Goal: Task Accomplishment & Management: Manage account settings

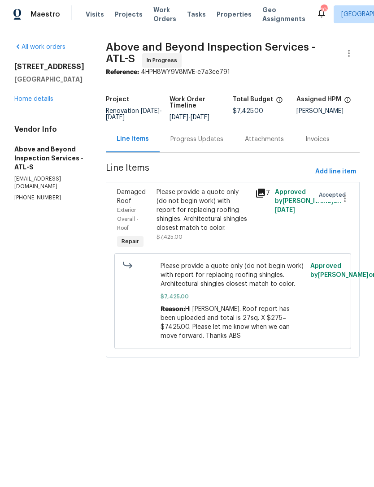
click at [34, 102] on link "Home details" at bounding box center [33, 99] width 39 height 6
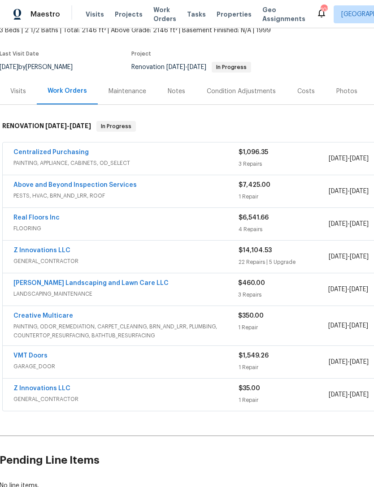
scroll to position [57, 1]
click at [39, 250] on link "Z Innovations LLC" at bounding box center [41, 251] width 57 height 6
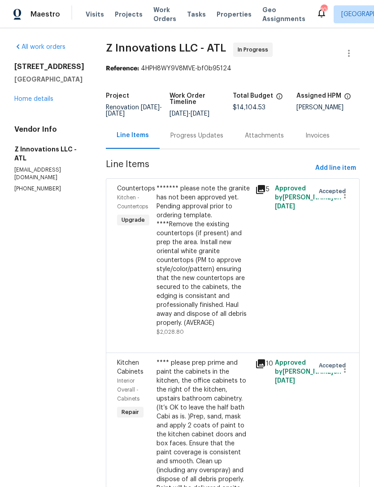
click at [186, 136] on div "Progress Updates" at bounding box center [196, 135] width 53 height 9
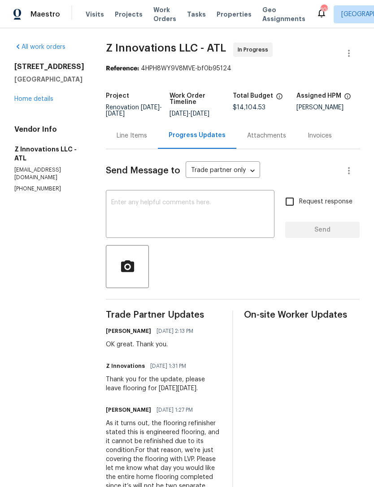
click at [30, 96] on link "Home details" at bounding box center [33, 99] width 39 height 6
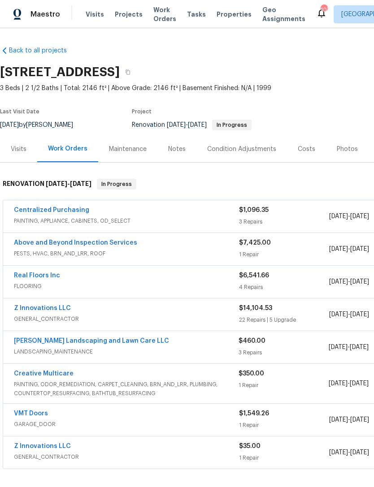
click at [37, 305] on link "Z Innovations LLC" at bounding box center [42, 308] width 57 height 6
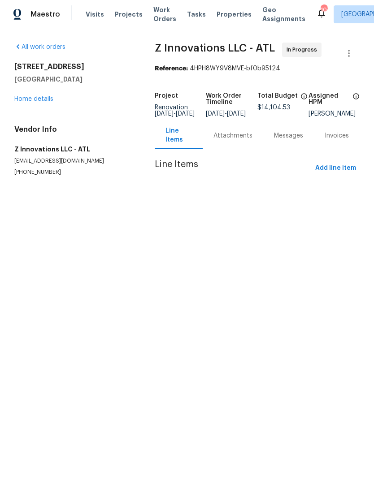
click at [32, 102] on link "Home details" at bounding box center [33, 99] width 39 height 6
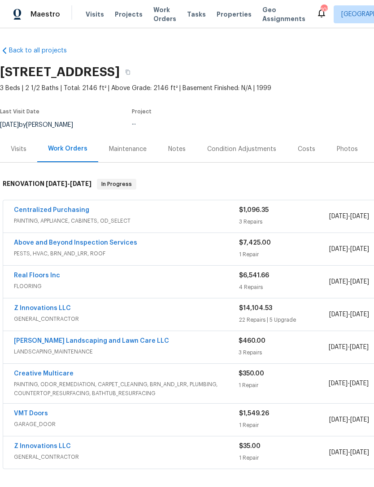
click at [64, 310] on link "Z Innovations LLC" at bounding box center [42, 308] width 57 height 6
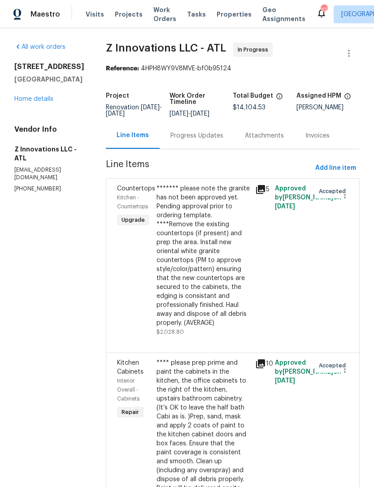
click at [340, 166] on span "Add line item" at bounding box center [335, 168] width 41 height 11
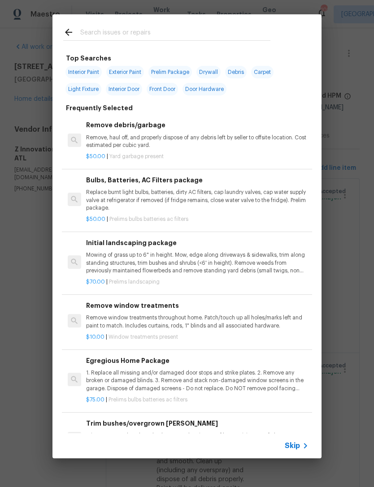
click at [213, 31] on input "text" at bounding box center [175, 33] width 190 height 13
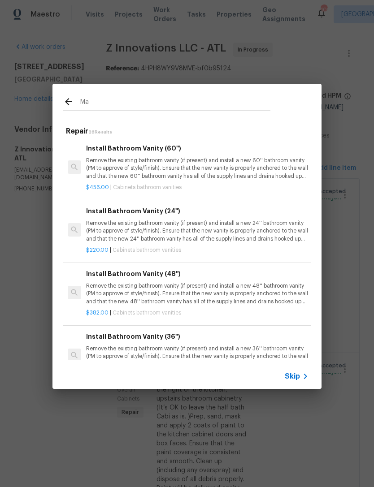
type input "M"
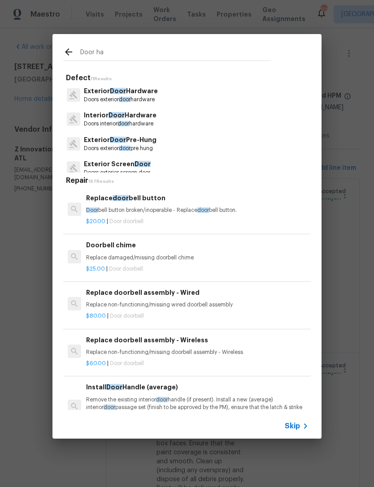
type input "Door har"
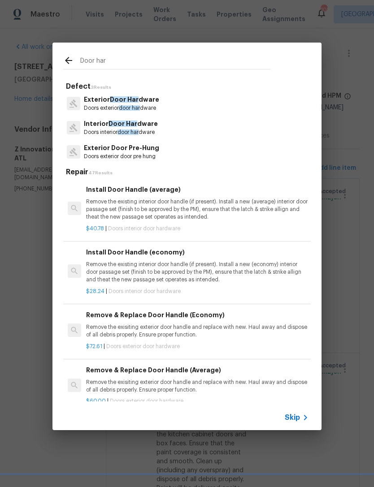
click at [154, 128] on p "Interior Door Har dware" at bounding box center [121, 123] width 74 height 9
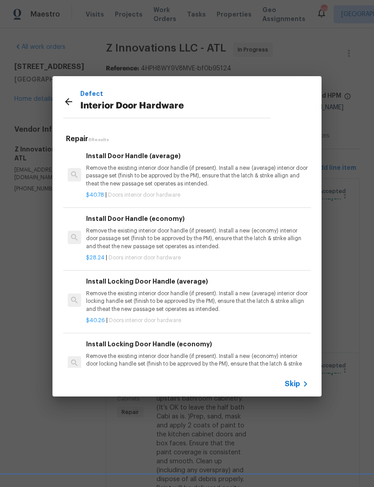
click at [139, 165] on p "Remove the existing interior door handle (if present). Install a new (average) …" at bounding box center [197, 176] width 222 height 23
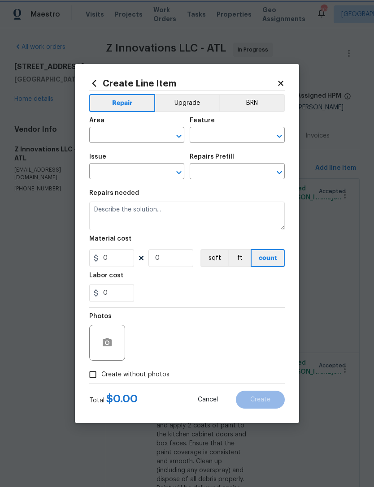
type input "Interior Door"
type input "Interior Door Hardware"
type input "Install Door Handle (average) $40.78"
type textarea "Remove the existing interior door handle (if present). Install a new (average) …"
type input "40.78"
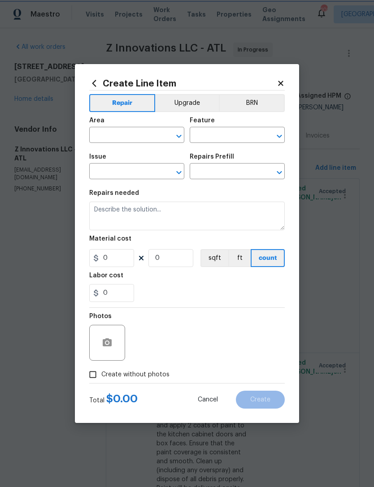
type input "1"
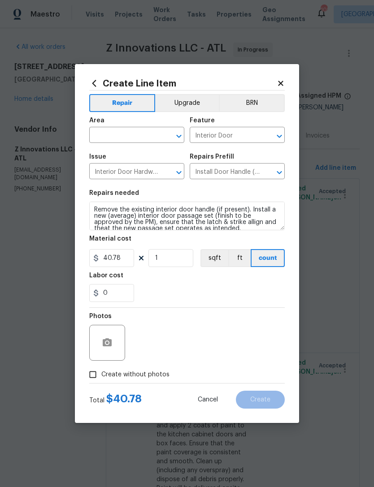
click at [117, 333] on div at bounding box center [107, 343] width 36 height 36
click at [117, 339] on button "button" at bounding box center [107, 343] width 22 height 22
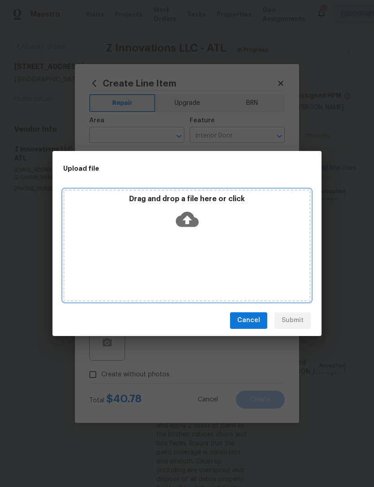
click at [190, 223] on icon at bounding box center [187, 219] width 23 height 15
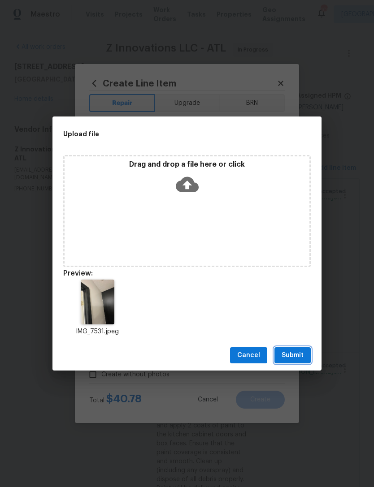
click at [301, 353] on span "Submit" at bounding box center [293, 355] width 22 height 11
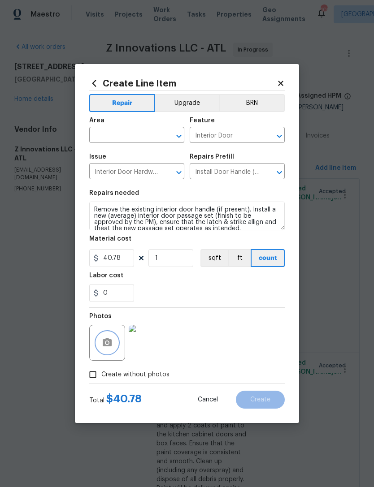
click at [164, 143] on div "​" at bounding box center [136, 136] width 95 height 14
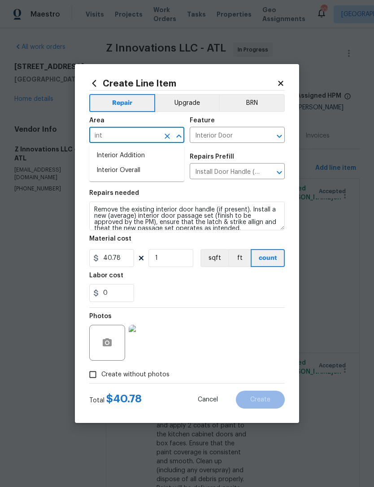
click at [160, 168] on li "Interior Overall" at bounding box center [136, 170] width 95 height 15
type input "Interior Overall"
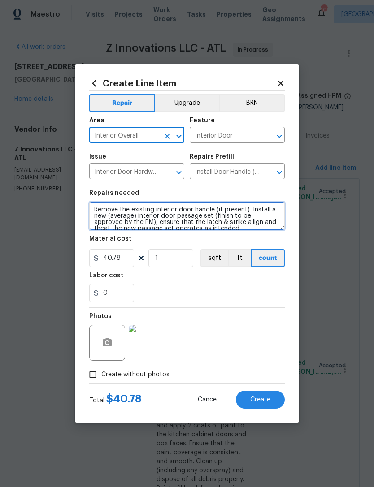
click at [178, 216] on textarea "Remove the existing interior door handle (if present). Install a new (average) …" at bounding box center [186, 216] width 195 height 29
click at [187, 221] on textarea "Remove the existing interior door handle (if present). Install a new (average) …" at bounding box center [186, 216] width 195 height 29
click at [186, 220] on textarea "Remove the existing interior door handle (if present). Install a new (average) …" at bounding box center [186, 216] width 195 height 29
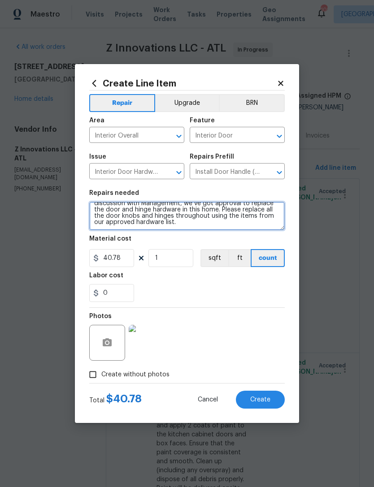
scroll to position [13, 0]
type textarea "Please note I mentioned this was not approved, but after discussion with Manage…"
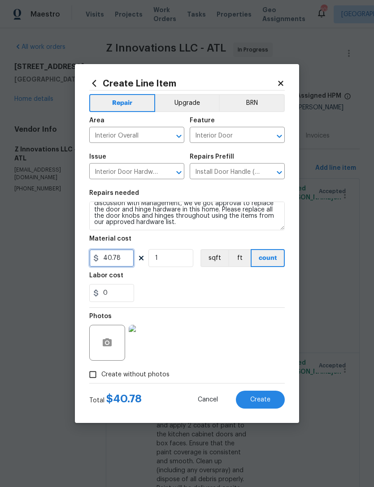
click at [121, 264] on input "40.78" at bounding box center [111, 258] width 45 height 18
click at [115, 256] on input "0" at bounding box center [111, 258] width 45 height 18
type input "45.5"
click at [172, 260] on input "1" at bounding box center [170, 258] width 45 height 18
type input "10"
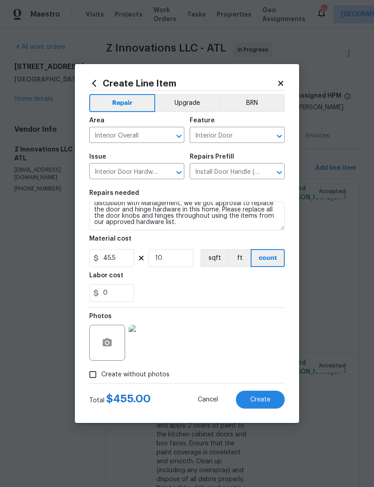
click at [224, 297] on div "0" at bounding box center [186, 293] width 195 height 18
click at [270, 398] on span "Create" at bounding box center [260, 400] width 20 height 7
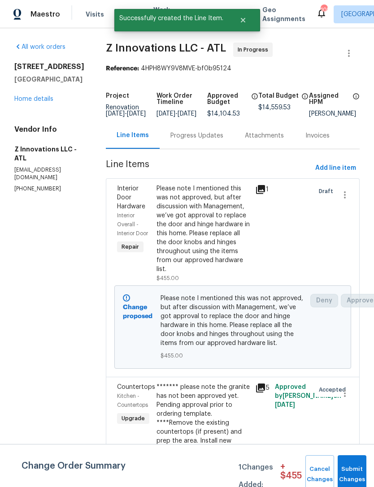
click at [351, 464] on button "Submit Changes" at bounding box center [352, 474] width 29 height 39
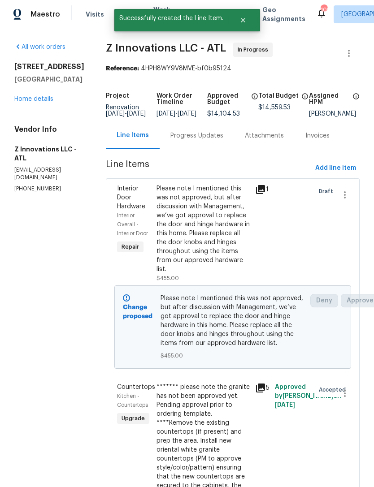
click at [199, 140] on div "Progress Updates" at bounding box center [196, 135] width 53 height 9
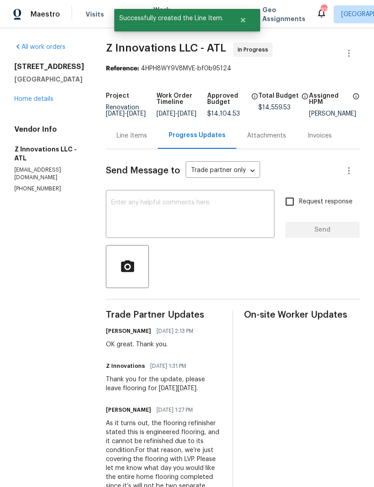
click at [227, 207] on textarea at bounding box center [190, 214] width 158 height 31
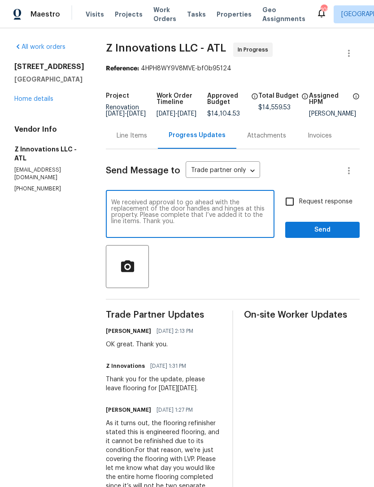
type textarea "We received approval to go ahead with the replacement of the door handles and h…"
click at [290, 208] on input "Request response" at bounding box center [289, 201] width 19 height 19
checkbox input "true"
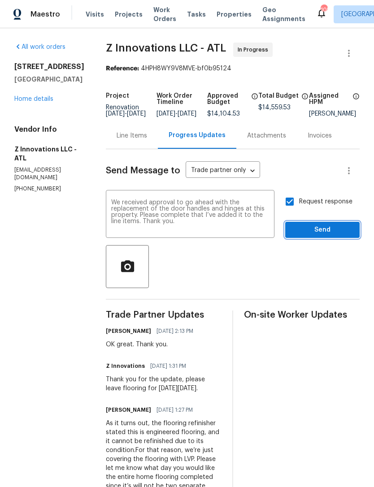
click at [317, 236] on span "Send" at bounding box center [322, 230] width 60 height 11
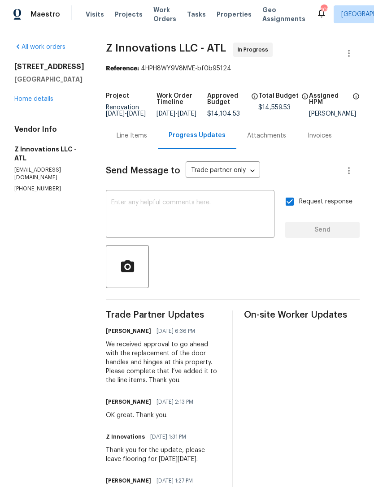
click at [31, 102] on link "Home details" at bounding box center [33, 99] width 39 height 6
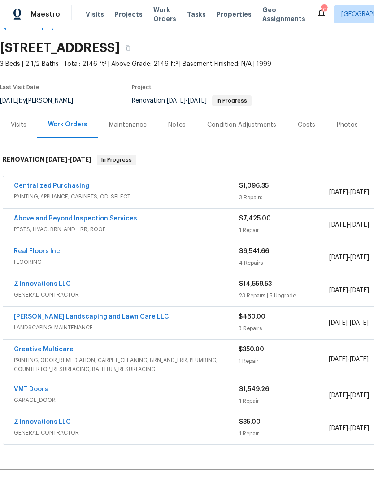
scroll to position [24, 0]
click at [181, 126] on div "Notes" at bounding box center [176, 125] width 17 height 9
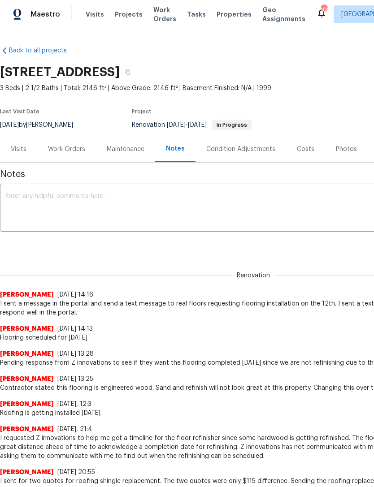
click at [42, 208] on textarea at bounding box center [253, 208] width 496 height 31
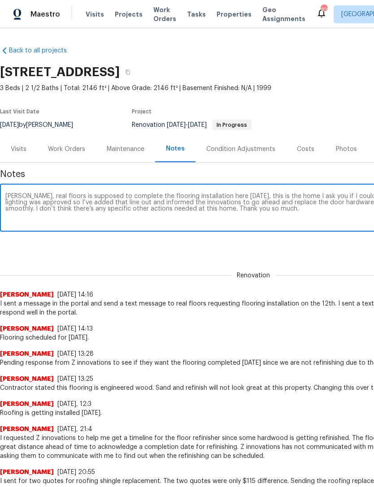
click at [250, 191] on div "Cynthia, real floors is supposed to complete the flooring installation here on …" at bounding box center [253, 209] width 507 height 46
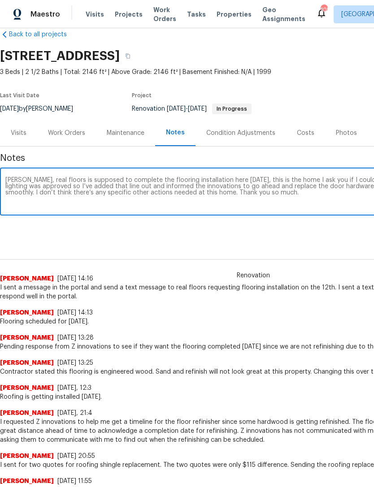
scroll to position [16, 0]
click at [118, 183] on textarea "Cynthia, real floors is supposed to complete the flooring installation here on …" at bounding box center [253, 192] width 496 height 31
click at [179, 184] on textarea "Cynthia, real floors is supposed to complete the flooring installation here on …" at bounding box center [253, 192] width 496 height 31
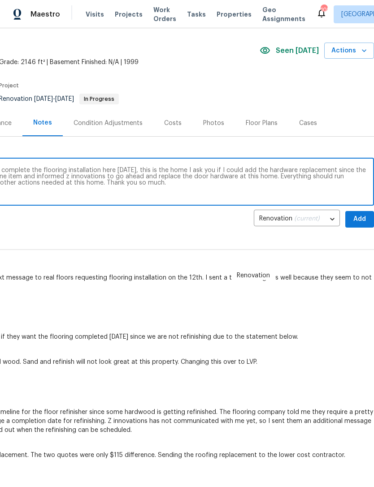
scroll to position [26, 133]
type textarea "Cynthia, real floors is supposed to complete the flooring installation here on …"
click at [363, 219] on span "Add" at bounding box center [359, 219] width 14 height 11
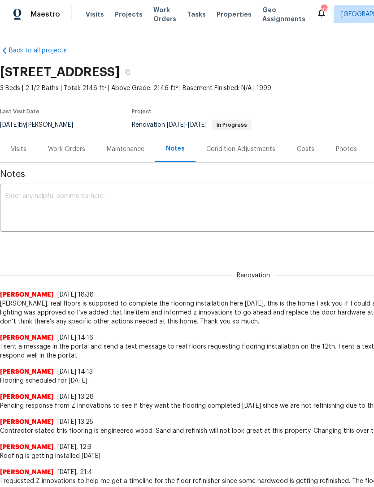
scroll to position [0, 0]
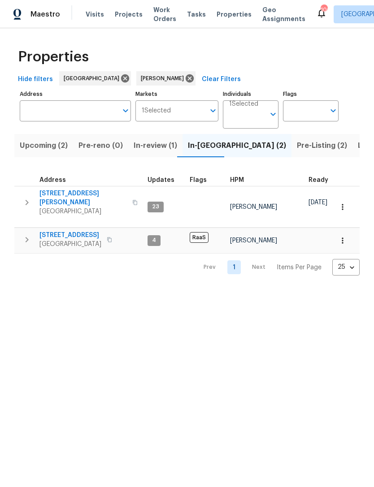
click at [98, 116] on input "Address" at bounding box center [69, 110] width 98 height 21
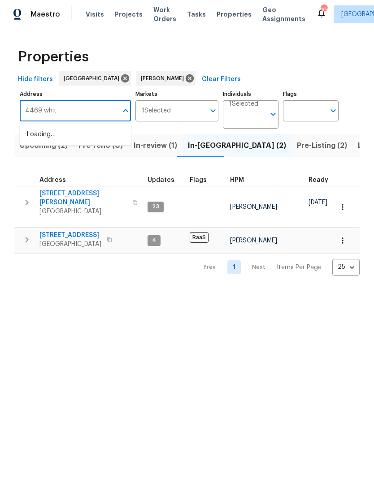
type input "4469 white"
click at [185, 80] on icon at bounding box center [190, 79] width 10 height 10
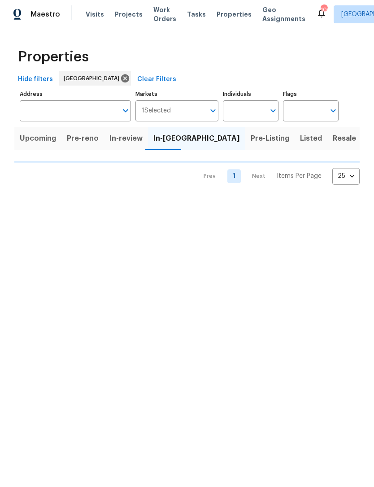
click at [80, 109] on input "Address" at bounding box center [69, 110] width 98 height 21
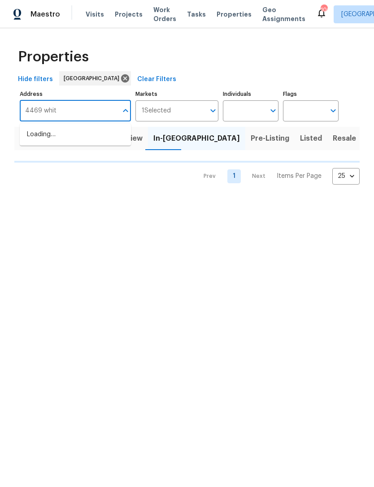
type input "4469 white"
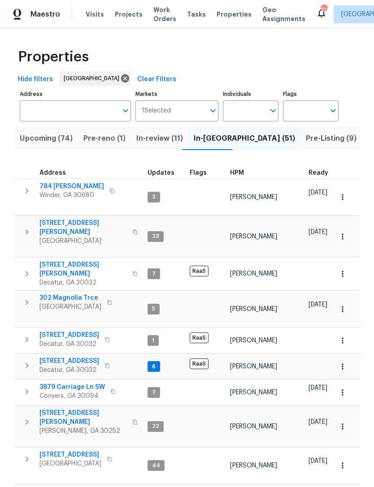
click at [74, 108] on input "Address" at bounding box center [69, 110] width 98 height 21
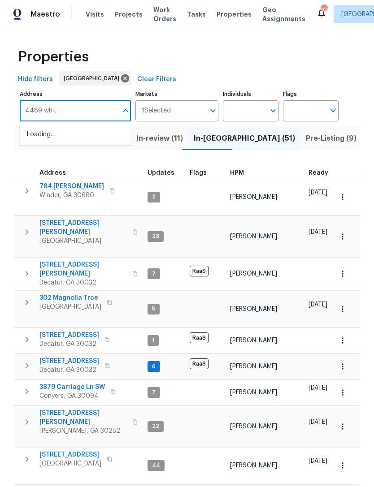
type input "4469 white"
click at [56, 137] on li "[STREET_ADDRESS][PERSON_NAME]" at bounding box center [75, 139] width 111 height 24
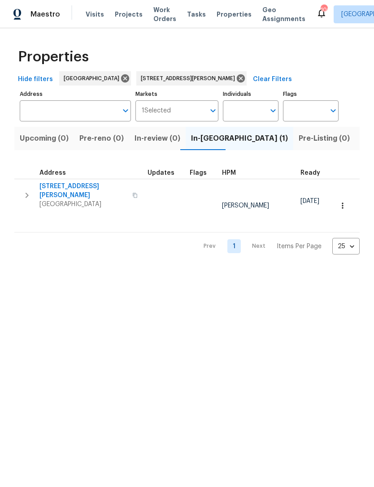
type input "[STREET_ADDRESS][PERSON_NAME]"
click at [25, 195] on icon "button" at bounding box center [27, 195] width 11 height 11
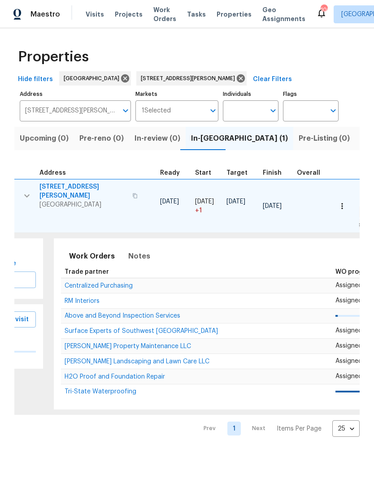
scroll to position [0, 121]
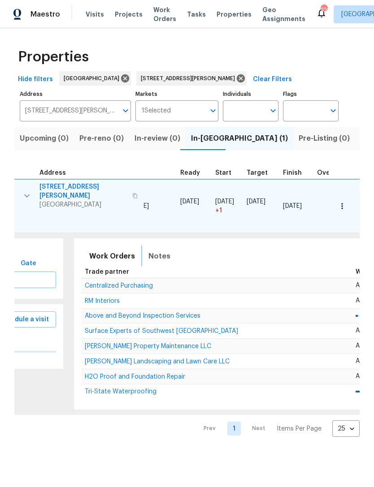
click at [156, 251] on span "Notes" at bounding box center [159, 256] width 22 height 13
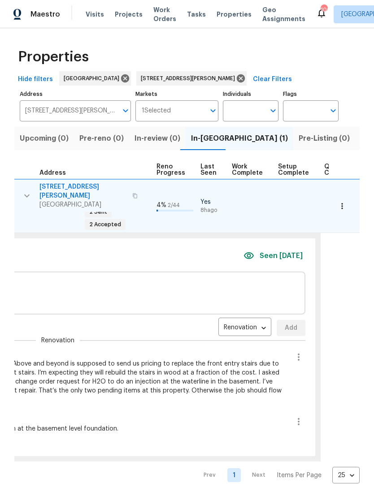
scroll to position [0, 391]
click at [294, 352] on icon "button" at bounding box center [299, 357] width 11 height 11
click at [286, 373] on li "Edit message" at bounding box center [264, 371] width 62 height 15
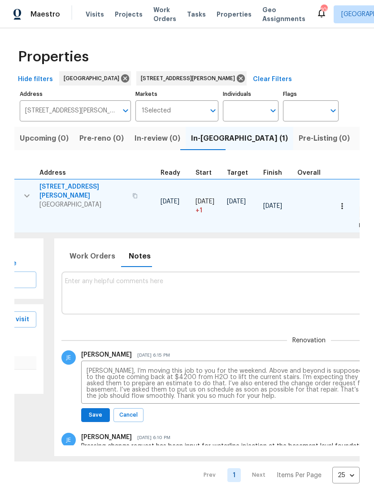
scroll to position [0, 135]
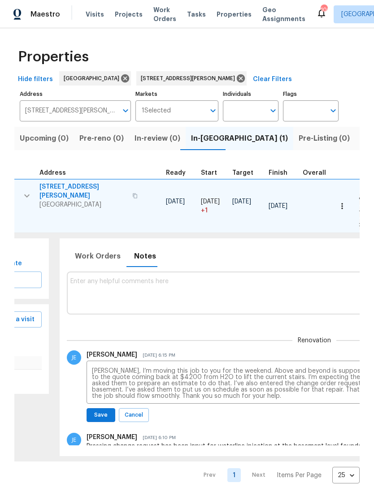
click at [289, 382] on textarea "[PERSON_NAME], I’m moving this job to you for the weekend. Above and beyond is …" at bounding box center [315, 383] width 446 height 31
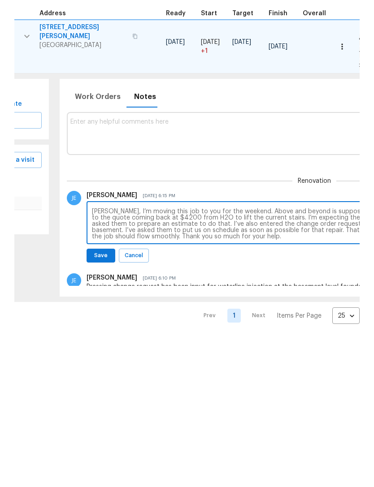
click at [332, 368] on textarea "[PERSON_NAME], I’m moving this job to you for the weekend. Above and beyond is …" at bounding box center [315, 383] width 446 height 31
click at [288, 368] on textarea "[PERSON_NAME], I’m moving this job to you for the weekend. Above and beyond is …" at bounding box center [315, 383] width 446 height 31
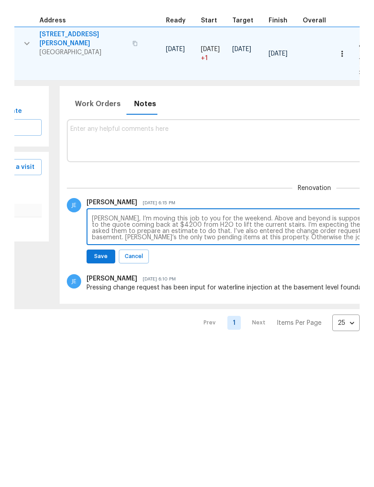
type textarea "[PERSON_NAME], I’m moving this job to you for the weekend. Above and beyond is …"
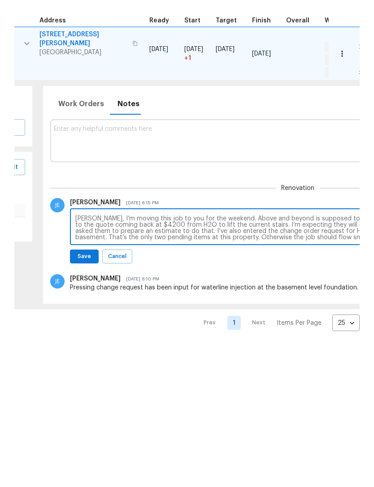
scroll to position [0, 145]
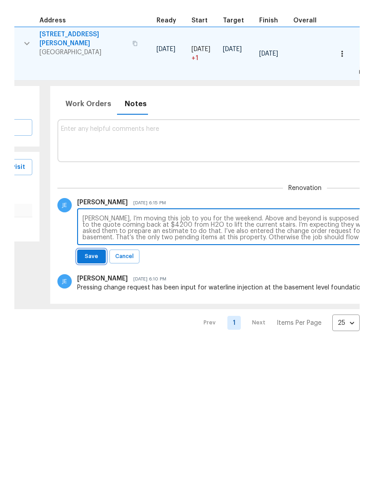
click at [87, 404] on span "Save" at bounding box center [91, 408] width 17 height 9
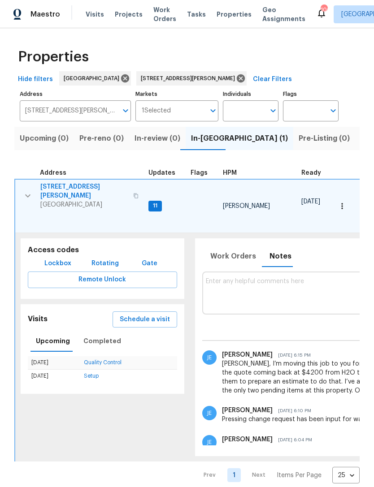
scroll to position [0, 0]
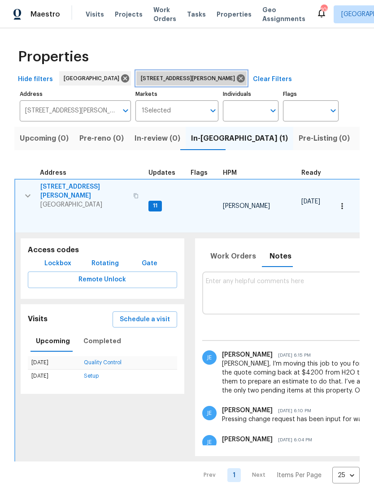
click at [237, 75] on icon at bounding box center [241, 78] width 8 height 8
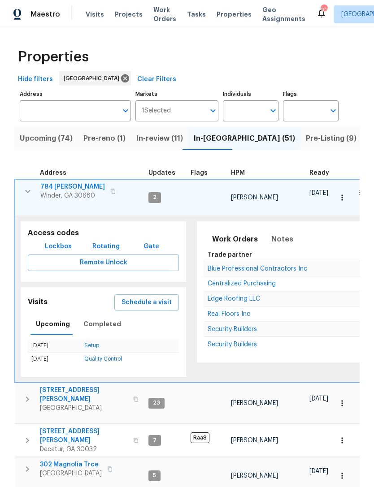
click at [214, 103] on div "1 Selected Markets" at bounding box center [176, 110] width 83 height 21
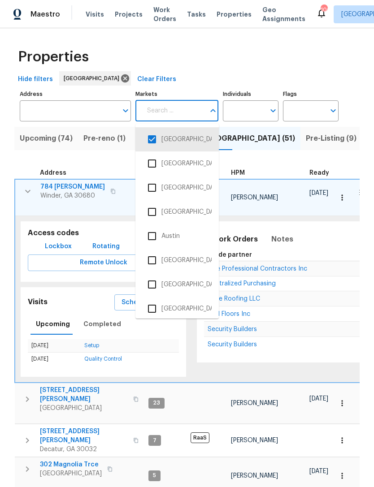
click at [263, 103] on input "Individuals" at bounding box center [244, 110] width 42 height 21
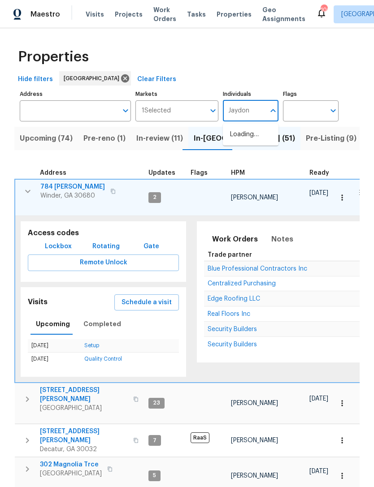
type input "Jaydon"
click at [240, 138] on input "checkbox" at bounding box center [239, 139] width 19 height 19
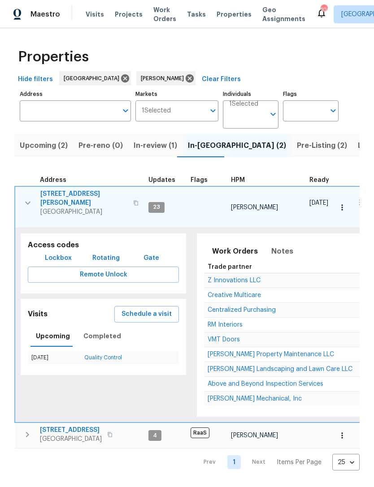
click at [23, 198] on icon "button" at bounding box center [27, 203] width 11 height 11
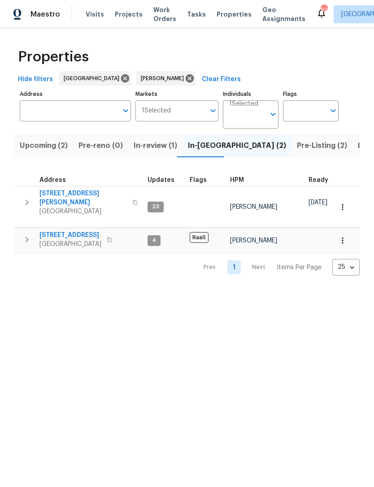
click at [35, 196] on button "button" at bounding box center [27, 202] width 18 height 27
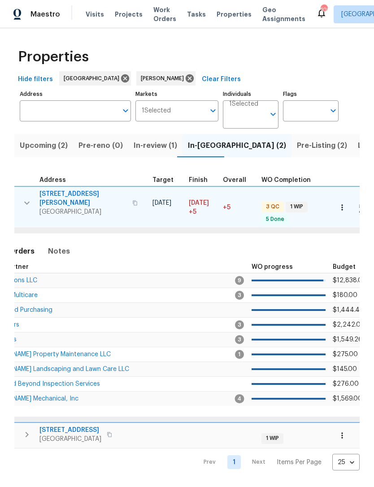
scroll to position [0, 143]
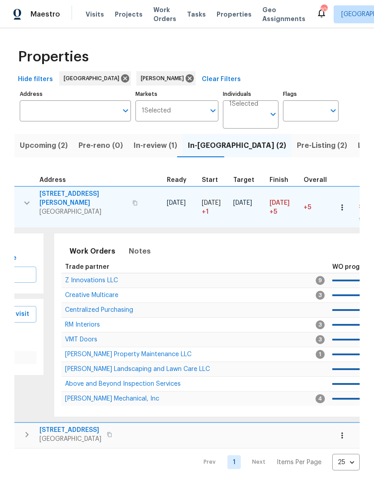
click at [85, 273] on td "Z Innovations LLC" at bounding box center [188, 280] width 255 height 15
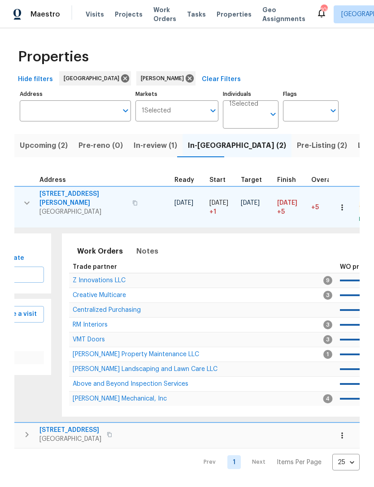
click at [87, 277] on span "Z Innovations LLC" at bounding box center [99, 280] width 53 height 6
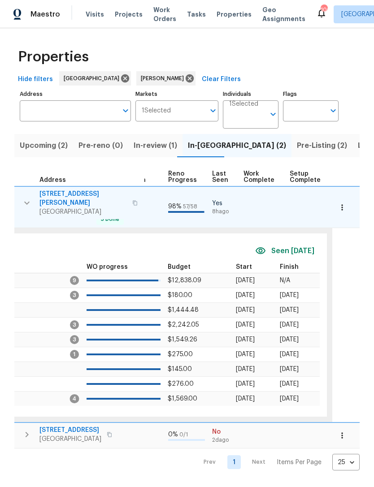
scroll to position [0, 389]
click at [345, 204] on icon "button" at bounding box center [342, 207] width 9 height 9
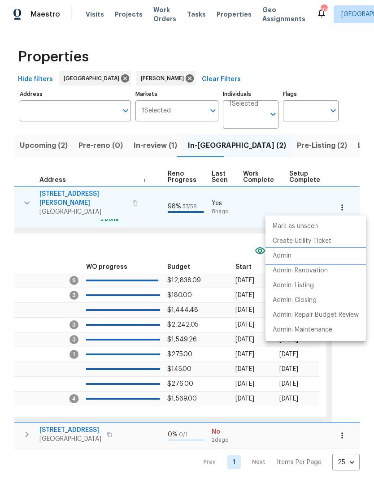
click at [308, 256] on li "Admin" at bounding box center [315, 256] width 100 height 15
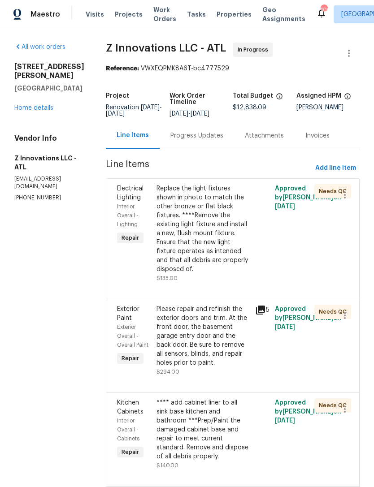
click at [31, 100] on div "3771 Tackett Rd Douglasville, GA 30135 Home details" at bounding box center [49, 87] width 70 height 50
click at [49, 106] on link "Home details" at bounding box center [33, 108] width 39 height 6
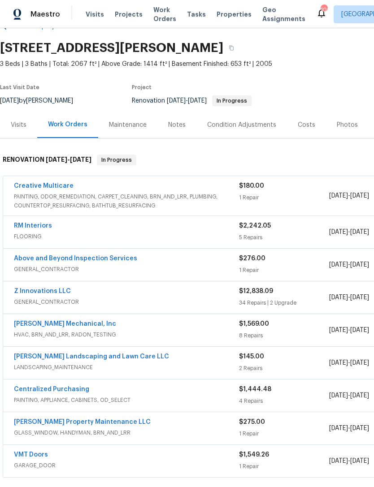
scroll to position [24, 0]
click at [173, 130] on div "Notes" at bounding box center [176, 125] width 39 height 26
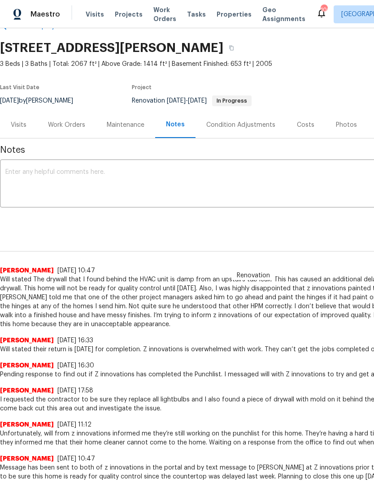
scroll to position [24, 0]
click at [125, 182] on textarea at bounding box center [253, 184] width 496 height 31
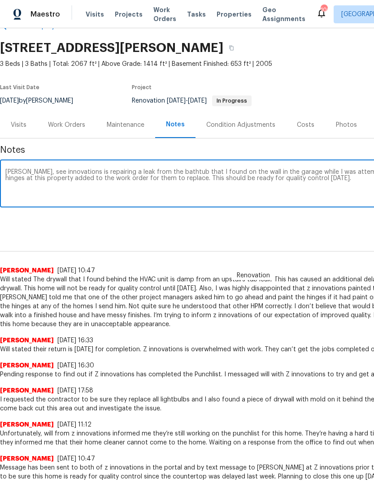
click at [37, 170] on textarea "Cynthia, see innovations is repairing a leak from the bathtub that I found on t…" at bounding box center [253, 184] width 496 height 31
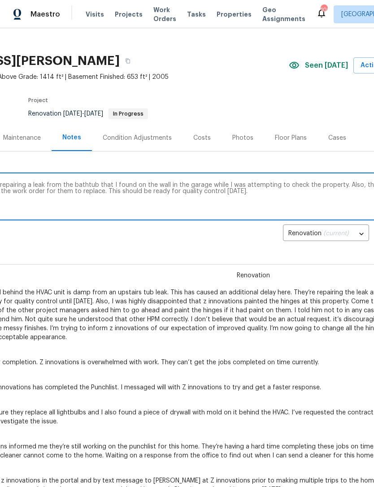
scroll to position [11, 107]
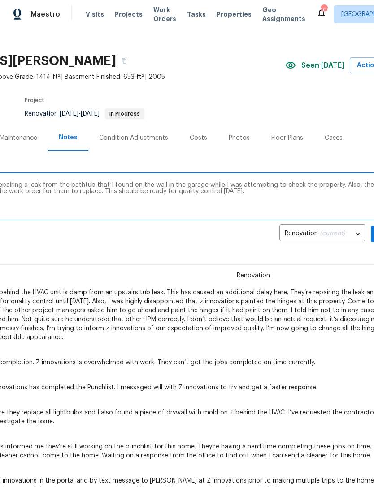
click at [252, 184] on textarea "Cynthia, z innovations is repairing a leak from the bathtub that I found on the…" at bounding box center [146, 197] width 496 height 31
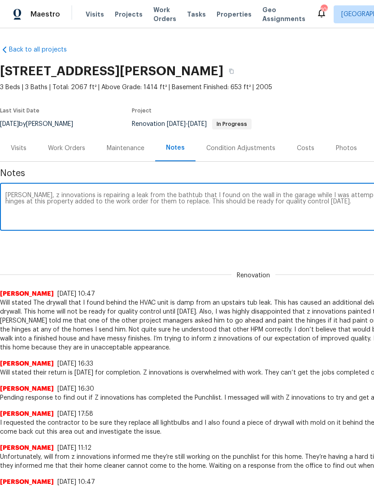
scroll to position [1, 0]
click at [33, 202] on textarea "Cynthia, z innovations is repairing a leak from the bathtub that I found on the…" at bounding box center [253, 207] width 496 height 31
click at [35, 205] on textarea "Cynthia, z innovations is repairing a leak from the bathtub that I found on the…" at bounding box center [253, 207] width 496 height 31
click at [37, 195] on textarea "Cynthia, z innovations is repairing a leak from the bathtub that I found on the…" at bounding box center [253, 207] width 496 height 31
click at [130, 193] on textarea "Cynthia, z innovations is repairing a leak from the bathtub that I found on the…" at bounding box center [253, 207] width 496 height 31
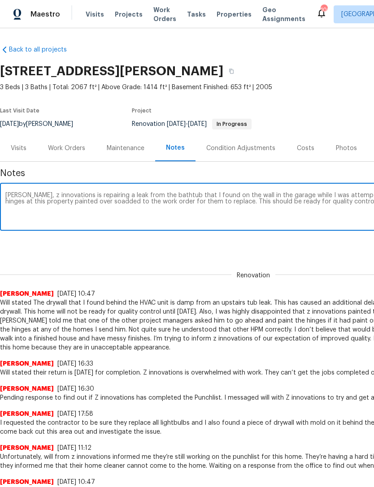
click at [31, 203] on textarea "Cynthia, z innovations is repairing a leak from the bathtub that I found on the…" at bounding box center [253, 207] width 496 height 31
click at [100, 215] on textarea "Cynthia, z innovations is repairing a leak from the bathtub that I found on the…" at bounding box center [253, 207] width 496 height 31
click at [106, 209] on textarea "Cynthia, z innovations is repairing a leak from the bathtub that I found on the…" at bounding box center [253, 207] width 496 height 31
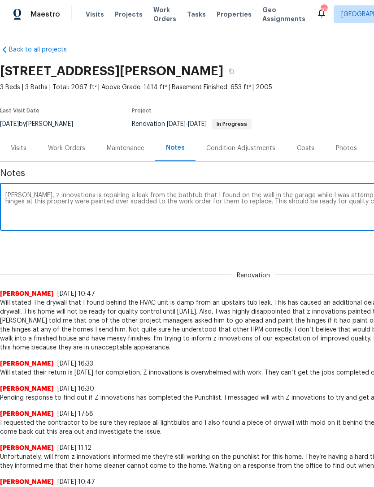
click at [104, 204] on textarea "Cynthia, z innovations is repairing a leak from the bathtub that I found on the…" at bounding box center [253, 207] width 496 height 31
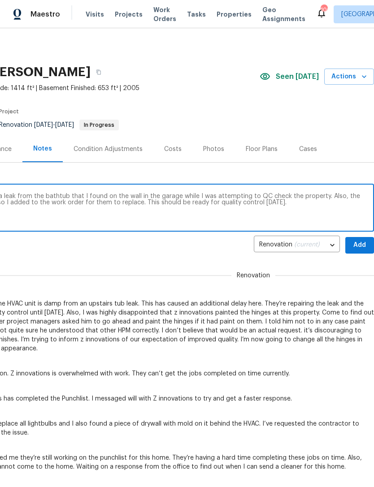
scroll to position [0, 133]
type textarea "Cynthia, z innovations is repairing a leak from the bathtub that I found on the…"
click at [354, 243] on span "Add" at bounding box center [359, 245] width 14 height 11
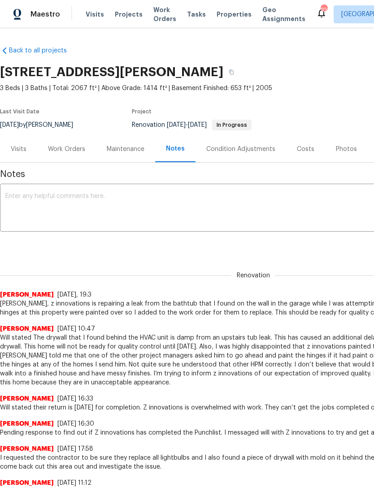
scroll to position [0, 0]
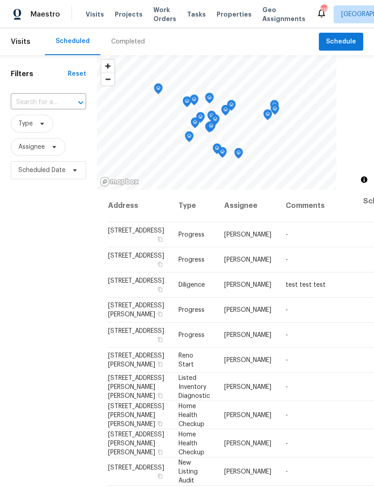
click at [39, 102] on input "text" at bounding box center [36, 102] width 50 height 14
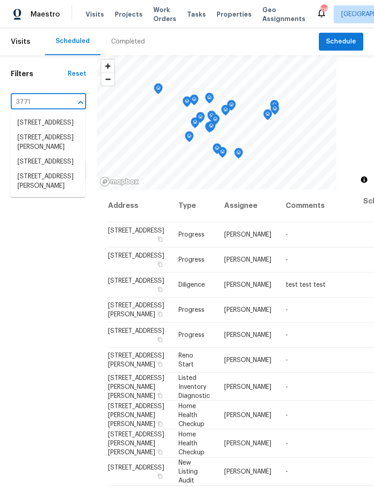
type input "3771 t"
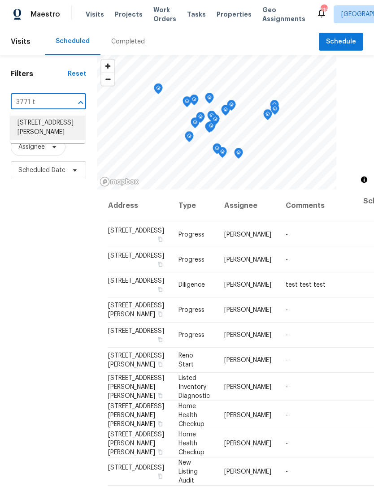
click at [54, 133] on li "3771 Tackett Rd, Douglasville, GA 30135" at bounding box center [47, 128] width 75 height 24
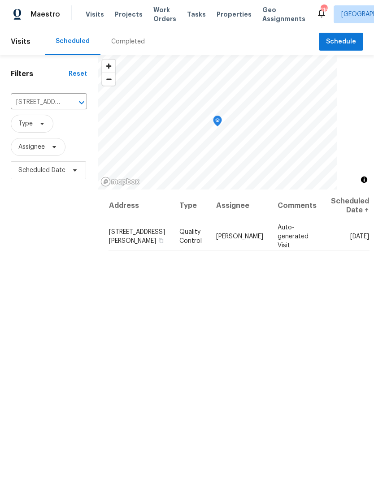
click at [0, 0] on icon at bounding box center [0, 0] width 0 height 0
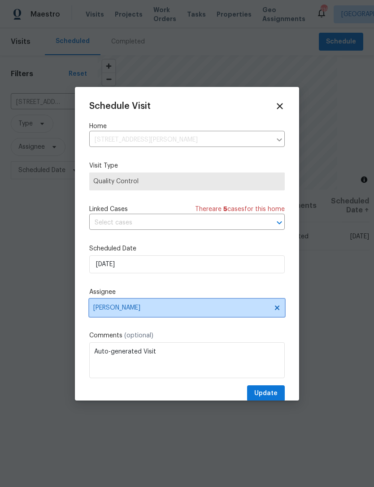
click at [177, 312] on span "[PERSON_NAME]" at bounding box center [181, 307] width 176 height 7
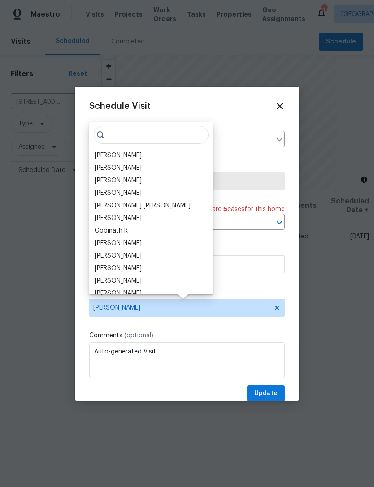
click at [135, 154] on div "[PERSON_NAME]" at bounding box center [118, 155] width 47 height 9
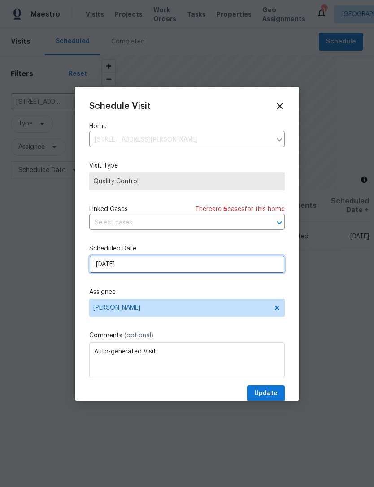
click at [162, 267] on input "9/10/2025" at bounding box center [186, 265] width 195 height 18
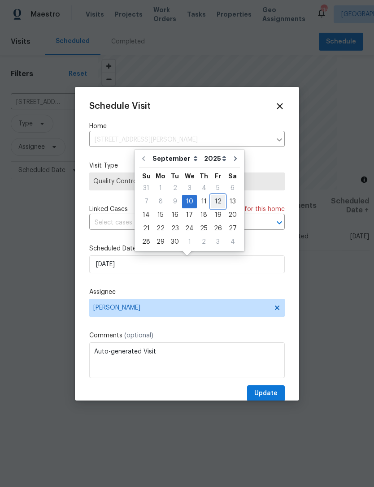
click at [216, 201] on div "12" at bounding box center [218, 201] width 14 height 13
type input "9/12/2025"
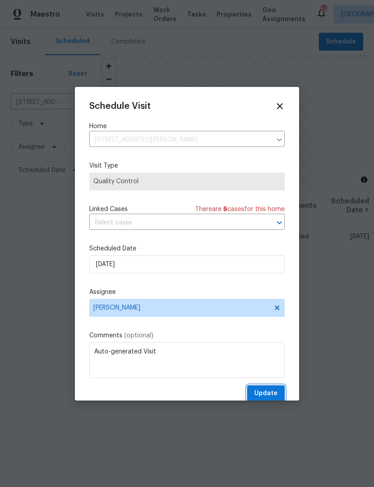
click at [264, 392] on span "Update" at bounding box center [265, 393] width 23 height 11
